Goal: Register for event/course

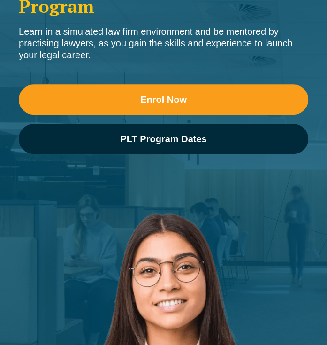
scroll to position [137, 0]
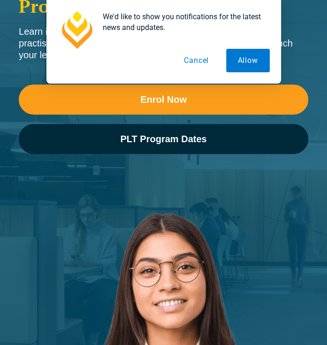
click at [118, 133] on div "Enrol Now PLT Program Dates" at bounding box center [163, 123] width 289 height 107
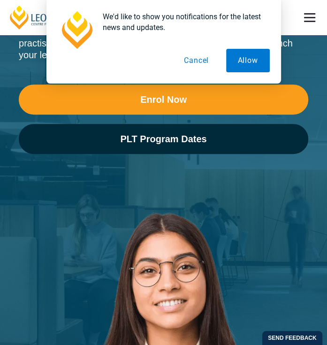
click at [204, 61] on button "Cancel" at bounding box center [196, 60] width 48 height 23
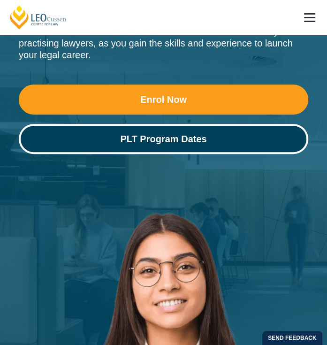
click at [174, 134] on span "PLT Program Dates" at bounding box center [163, 138] width 86 height 9
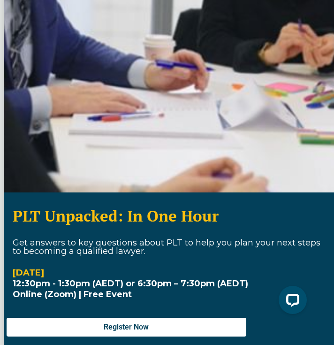
scroll to position [226, 3]
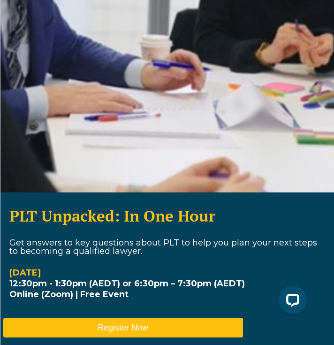
click at [158, 319] on button "Register Now" at bounding box center [123, 327] width 240 height 20
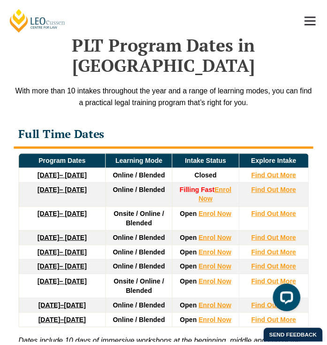
scroll to position [1894, 0]
